Goal: Submit feedback/report problem: Submit feedback/report problem

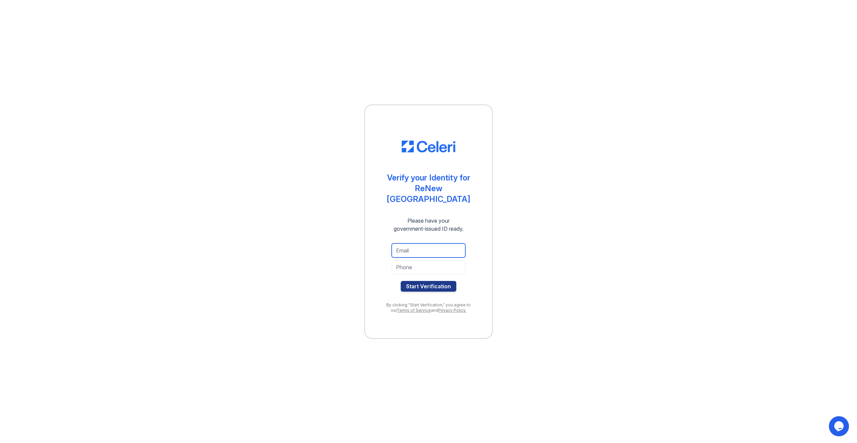
click at [419, 243] on input "email" at bounding box center [428, 250] width 74 height 14
type input "[EMAIL_ADDRESS][DOMAIN_NAME]"
type input "7084351635"
click at [426, 284] on button "Start Verification" at bounding box center [428, 286] width 56 height 11
click at [410, 248] on input "email" at bounding box center [428, 250] width 74 height 14
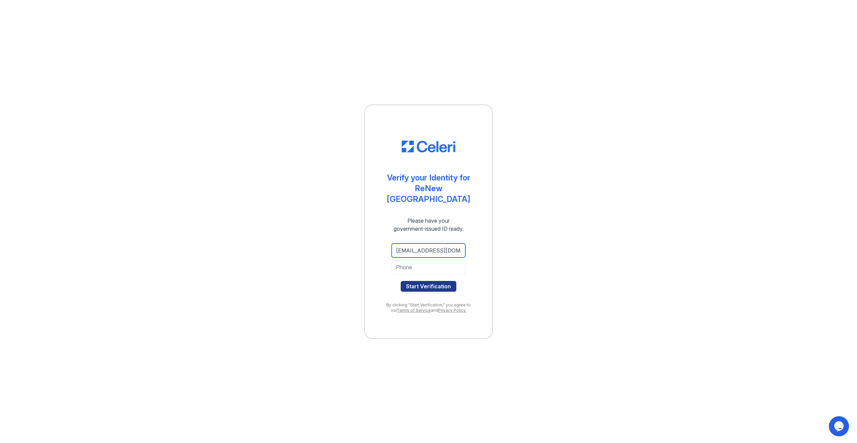
type input "lafgen@gmail.com"
click at [423, 265] on input "tel" at bounding box center [428, 267] width 74 height 14
type input "708-435-1635"
click at [418, 283] on button "Start Verification" at bounding box center [428, 286] width 56 height 11
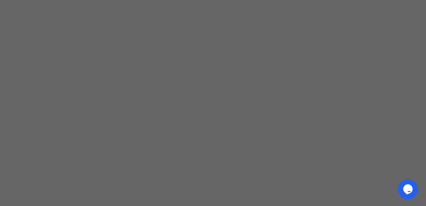
click at [407, 189] on icon "Chat widget" at bounding box center [407, 190] width 9 height 10
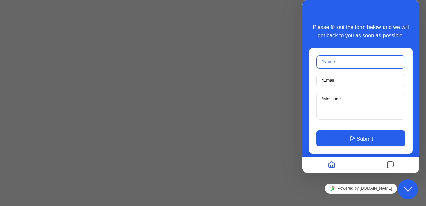
click at [341, 63] on input "* Name" at bounding box center [360, 62] width 89 height 13
type input "Lynne Fisher"
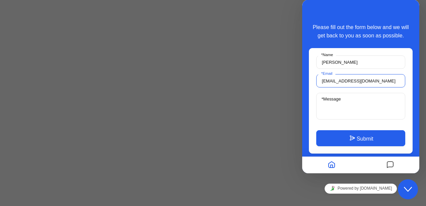
type input "lafgen@gmail.com"
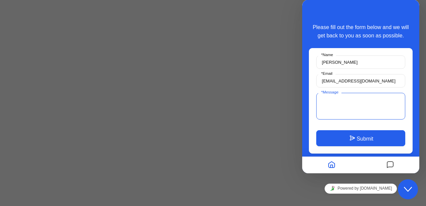
click at [336, 106] on textarea "* Message" at bounding box center [360, 106] width 89 height 27
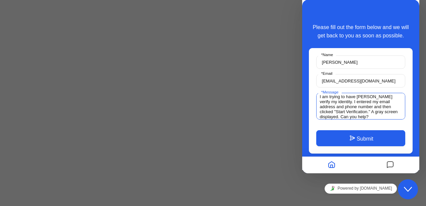
scroll to position [7, 0]
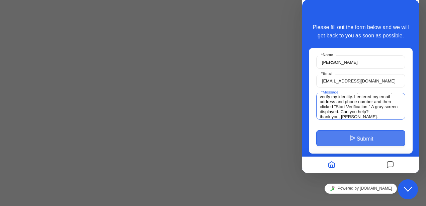
type textarea "I am trying to have Celeri verify my identity. I entered my email address and p…"
click at [363, 132] on button "Submit" at bounding box center [360, 138] width 89 height 16
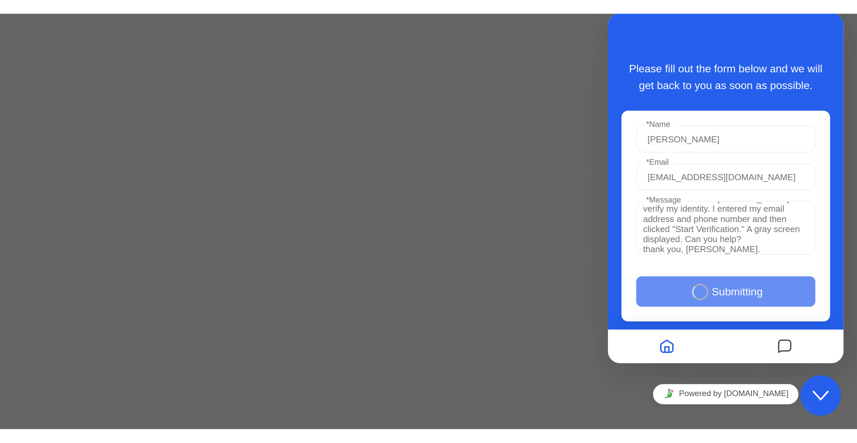
scroll to position [0, 0]
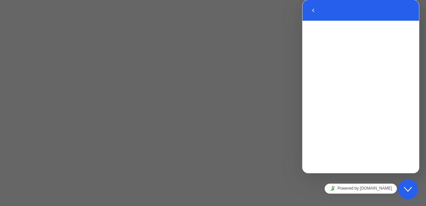
click at [364, 137] on div "Back Your message was sent successfully! Send Again Please fill out the form be…" at bounding box center [360, 87] width 117 height 174
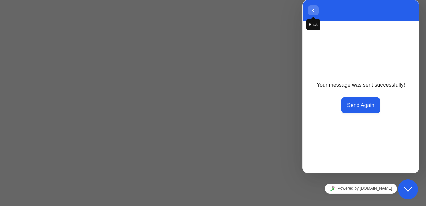
click at [313, 10] on icon "button" at bounding box center [313, 10] width 6 height 8
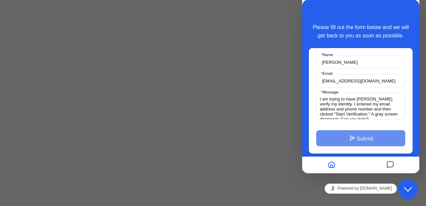
click at [408, 190] on icon "Close Chat This icon closes the chat window." at bounding box center [408, 190] width 8 height 8
